Goal: Task Accomplishment & Management: Manage account settings

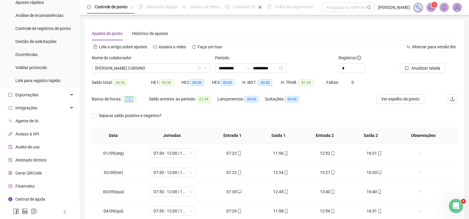
scroll to position [180, 0]
click at [51, 94] on div "Exportações" at bounding box center [39, 95] width 77 height 12
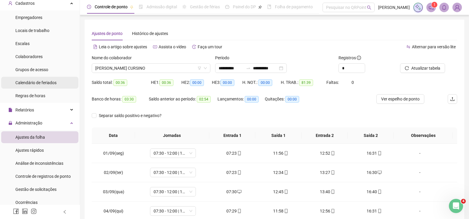
scroll to position [2, 0]
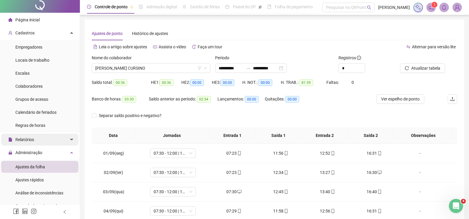
click at [42, 139] on div "Relatórios" at bounding box center [39, 140] width 77 height 12
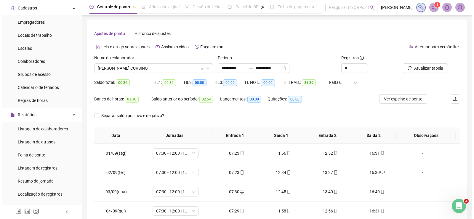
scroll to position [61, 0]
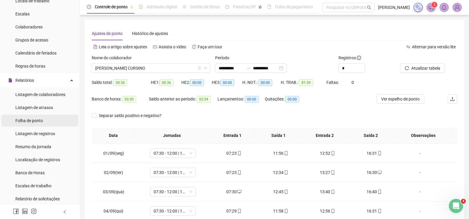
click at [47, 122] on li "Folha de ponto" at bounding box center [39, 121] width 77 height 12
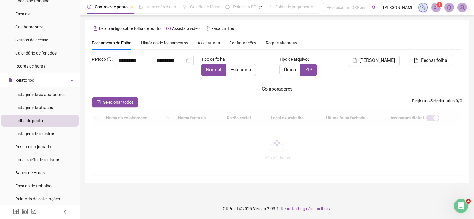
scroll to position [12, 0]
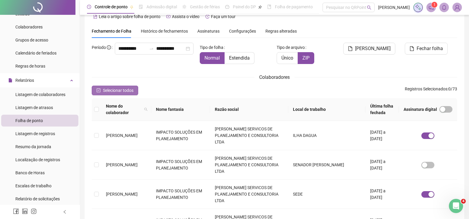
click at [128, 88] on span "Selecionar todos" at bounding box center [118, 90] width 31 height 7
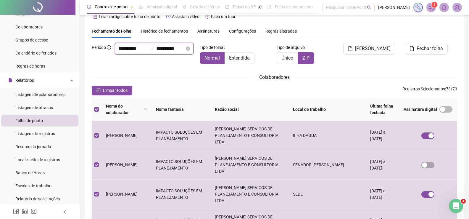
click at [118, 52] on input "**********" at bounding box center [132, 48] width 28 height 7
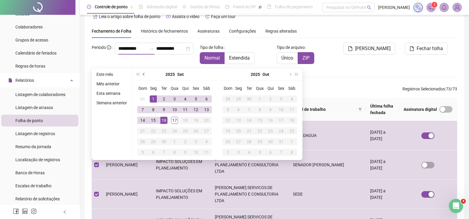
click at [144, 76] on button "prev-year" at bounding box center [144, 74] width 7 height 12
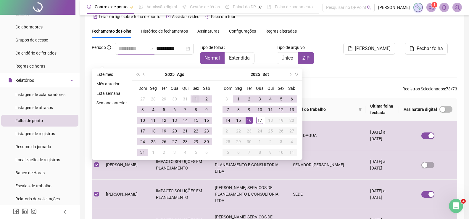
type input "**********"
click at [191, 98] on td "1" at bounding box center [196, 99] width 11 height 11
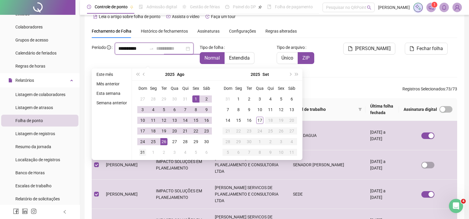
type input "**********"
click at [144, 152] on div "31" at bounding box center [142, 152] width 7 height 7
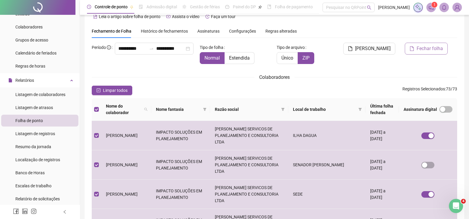
click at [426, 45] on span "Fechar folha" at bounding box center [430, 48] width 26 height 7
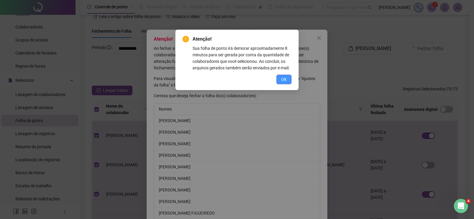
click at [285, 78] on span "OK" at bounding box center [284, 79] width 6 height 7
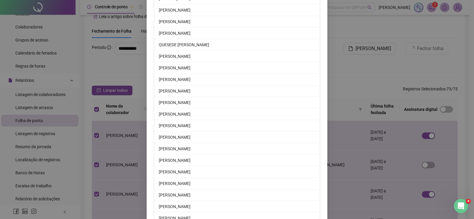
scroll to position [765, 0]
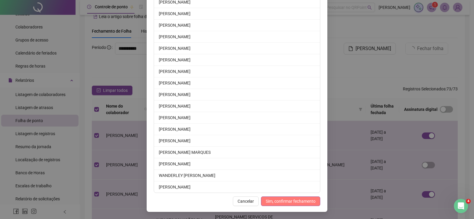
click at [284, 201] on span "Sim, confirmar fechamento" at bounding box center [291, 201] width 50 height 7
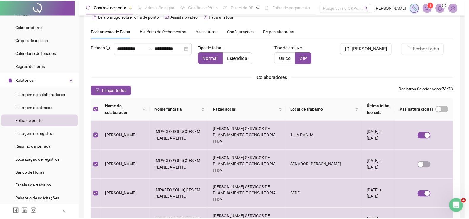
scroll to position [736, 0]
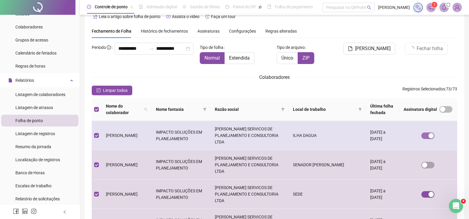
click at [430, 134] on div "button" at bounding box center [431, 135] width 5 height 5
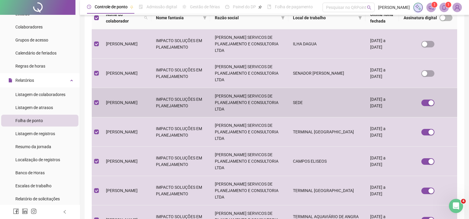
scroll to position [190, 0]
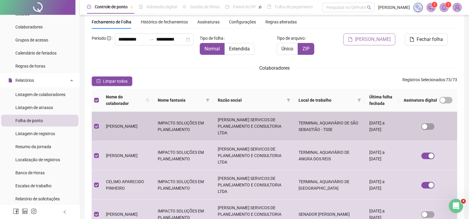
scroll to position [0, 0]
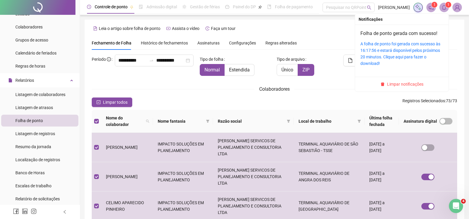
click at [441, 8] on span at bounding box center [444, 7] width 9 height 9
click at [410, 47] on div "A folha de ponto foi gerada com sucesso às 16:17:56 e estará disponível pelos p…" at bounding box center [402, 54] width 83 height 26
click at [410, 44] on link "A folha de ponto foi gerada com sucesso às 16:17:56 e estará disponível pelos p…" at bounding box center [401, 53] width 80 height 24
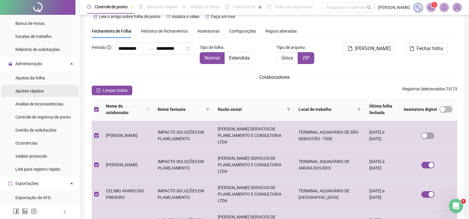
scroll to position [206, 0]
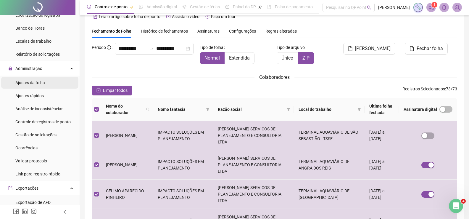
click at [37, 80] on span "Ajustes da folha" at bounding box center [30, 82] width 30 height 5
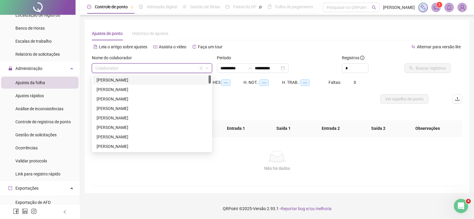
click at [121, 67] on input "search" at bounding box center [149, 68] width 108 height 9
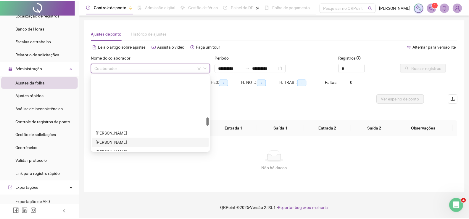
scroll to position [385, 0]
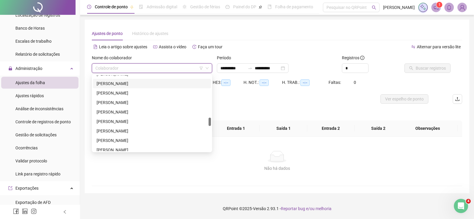
drag, startPoint x: 147, startPoint y: 84, endPoint x: 150, endPoint y: 83, distance: 3.0
click at [147, 83] on div "[PERSON_NAME]" at bounding box center [152, 83] width 111 height 7
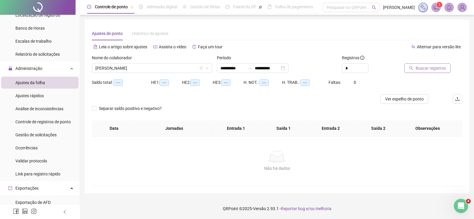
click at [422, 66] on span "Buscar registros" at bounding box center [430, 68] width 30 height 7
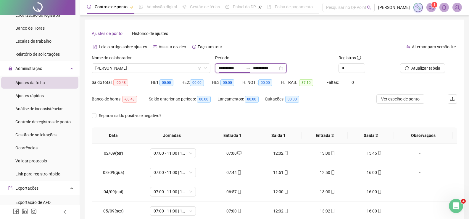
click at [224, 68] on input "**********" at bounding box center [231, 68] width 25 height 7
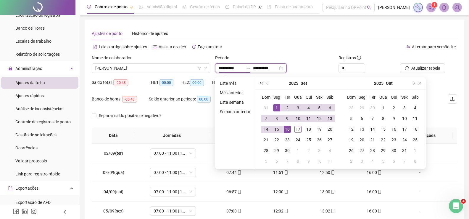
type input "**********"
click at [265, 83] on button "prev-year" at bounding box center [267, 83] width 7 height 12
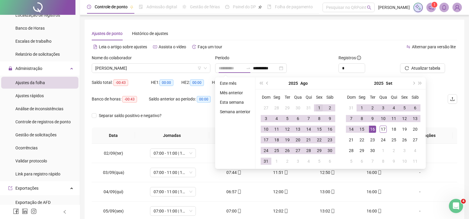
type input "**********"
click at [317, 108] on div "1" at bounding box center [319, 107] width 7 height 7
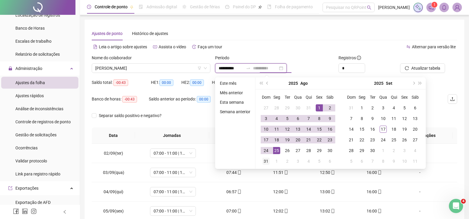
type input "**********"
click at [268, 161] on div "31" at bounding box center [266, 161] width 7 height 7
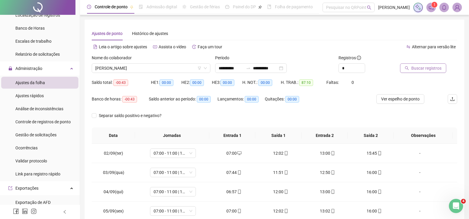
click at [424, 68] on span "Buscar registros" at bounding box center [427, 68] width 30 height 7
